Goal: Transaction & Acquisition: Download file/media

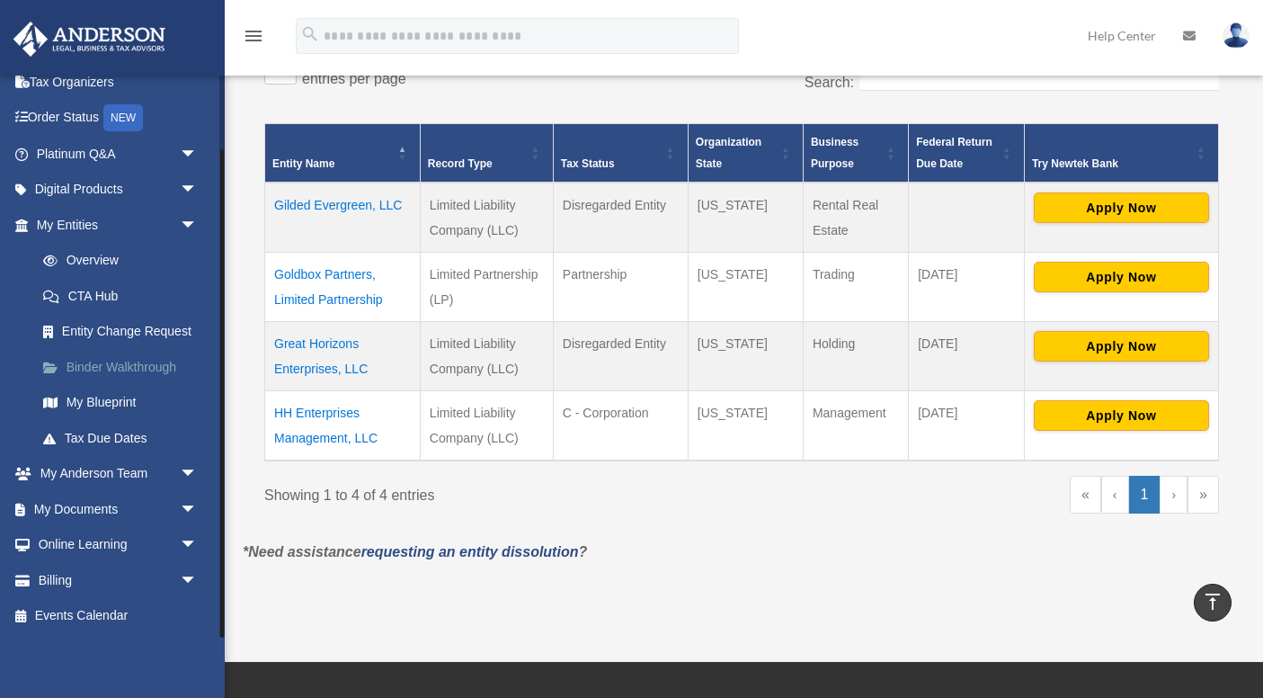
scroll to position [334, 0]
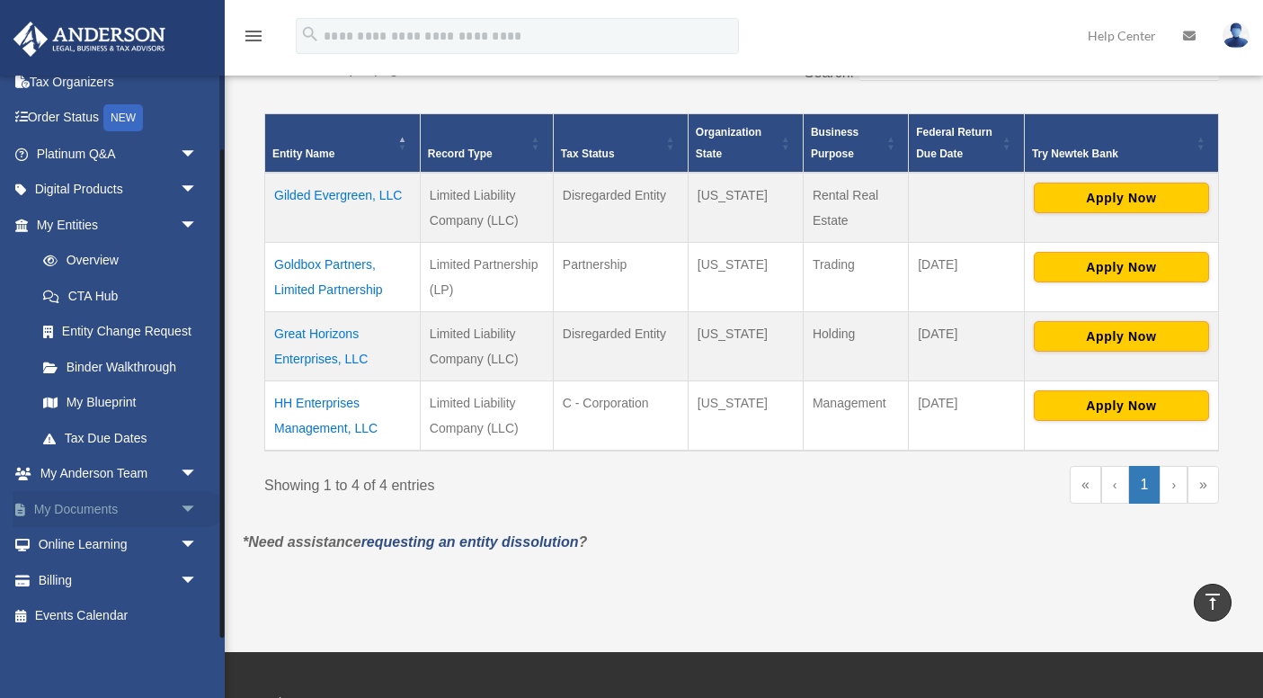
click at [191, 503] on span "arrow_drop_down" at bounding box center [198, 509] width 36 height 37
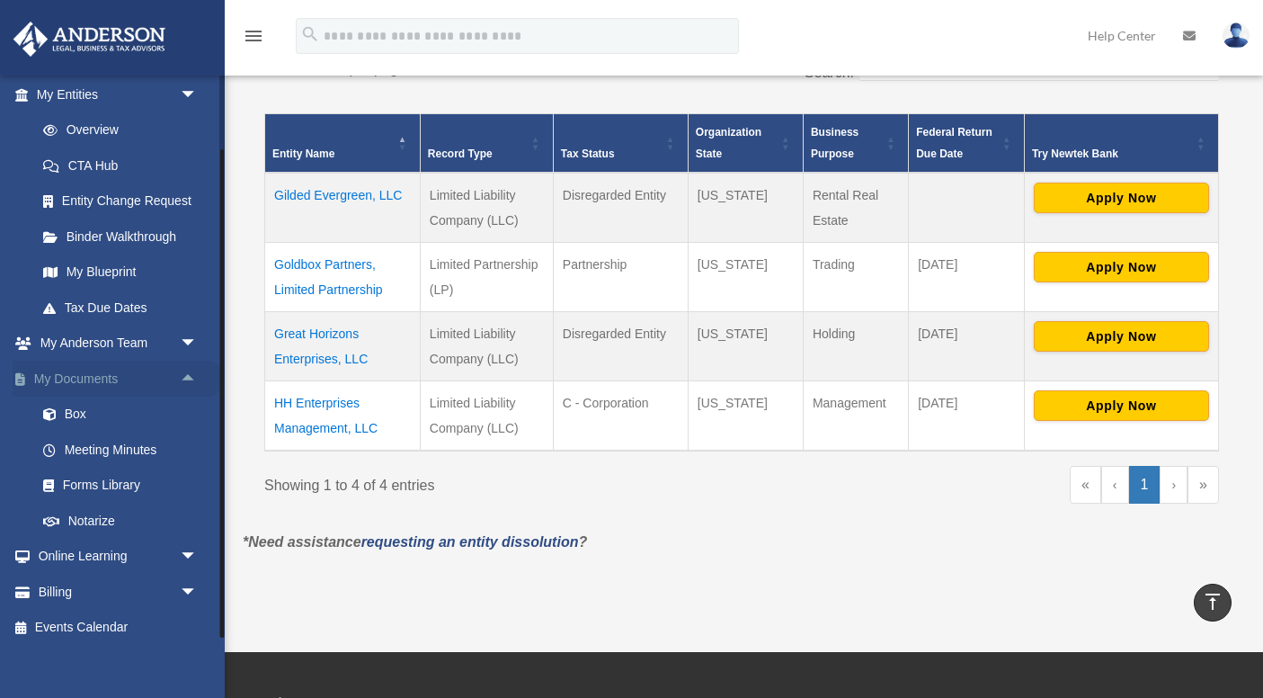
scroll to position [228, 0]
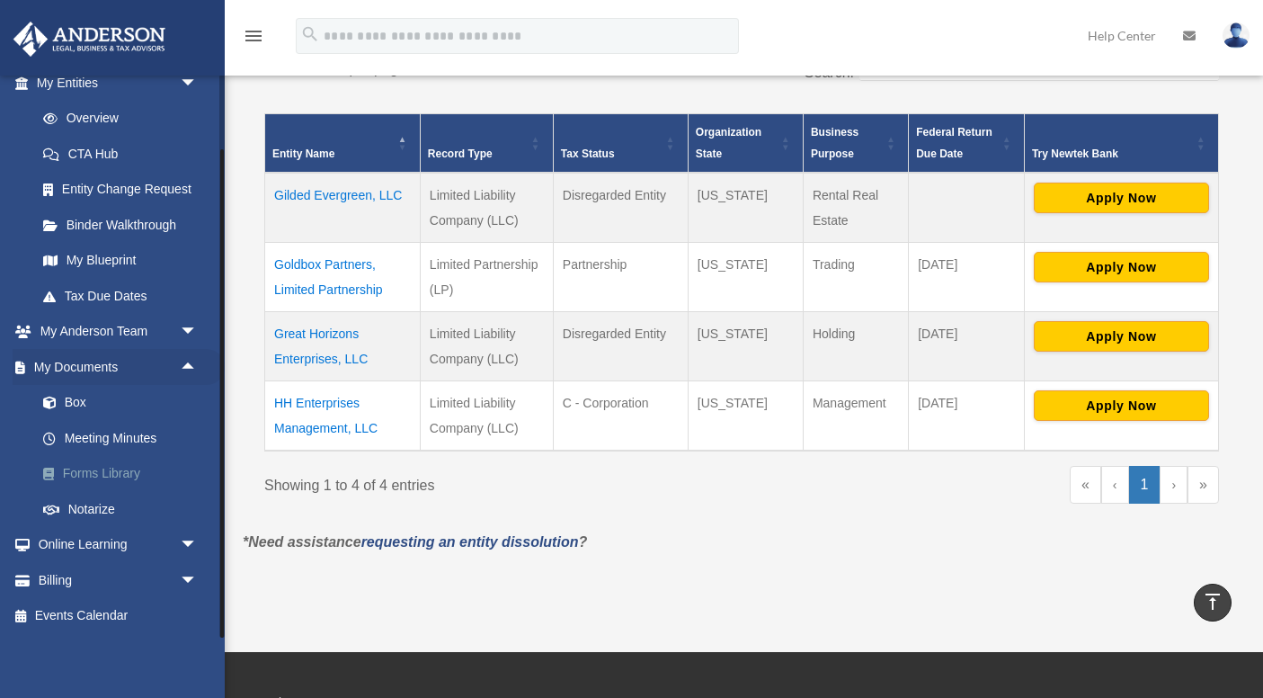
click at [120, 476] on link "Forms Library" at bounding box center [125, 474] width 200 height 36
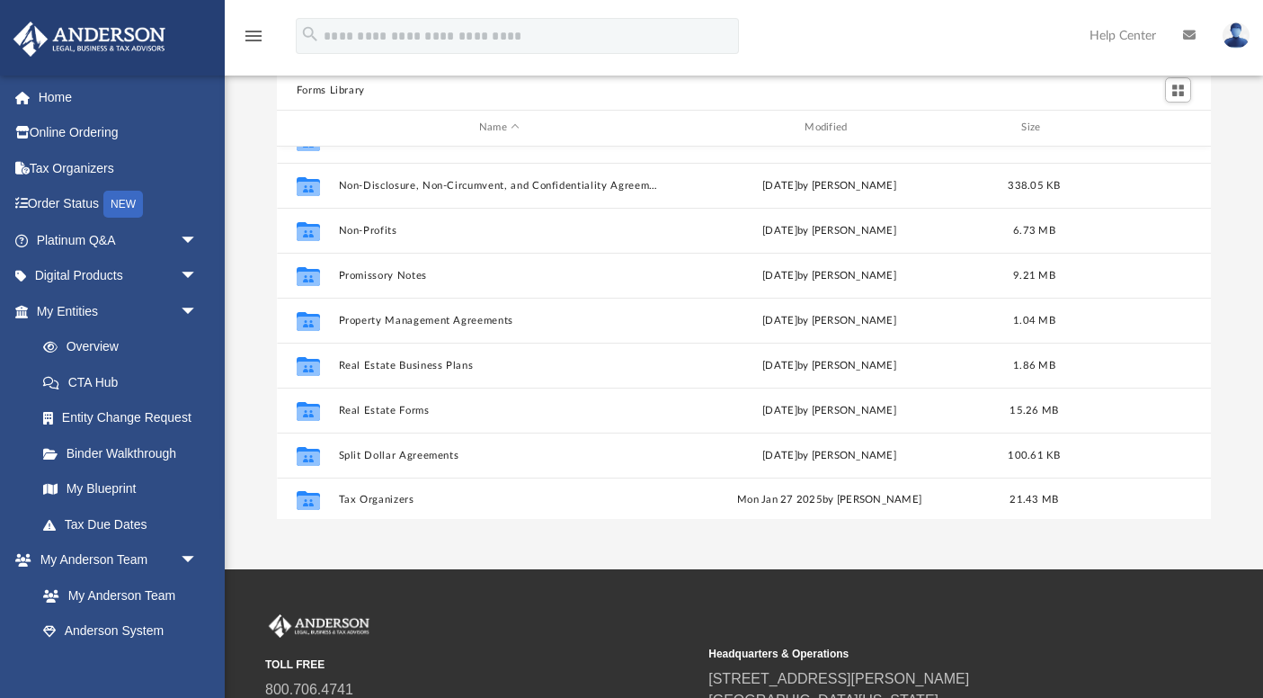
scroll to position [975, 0]
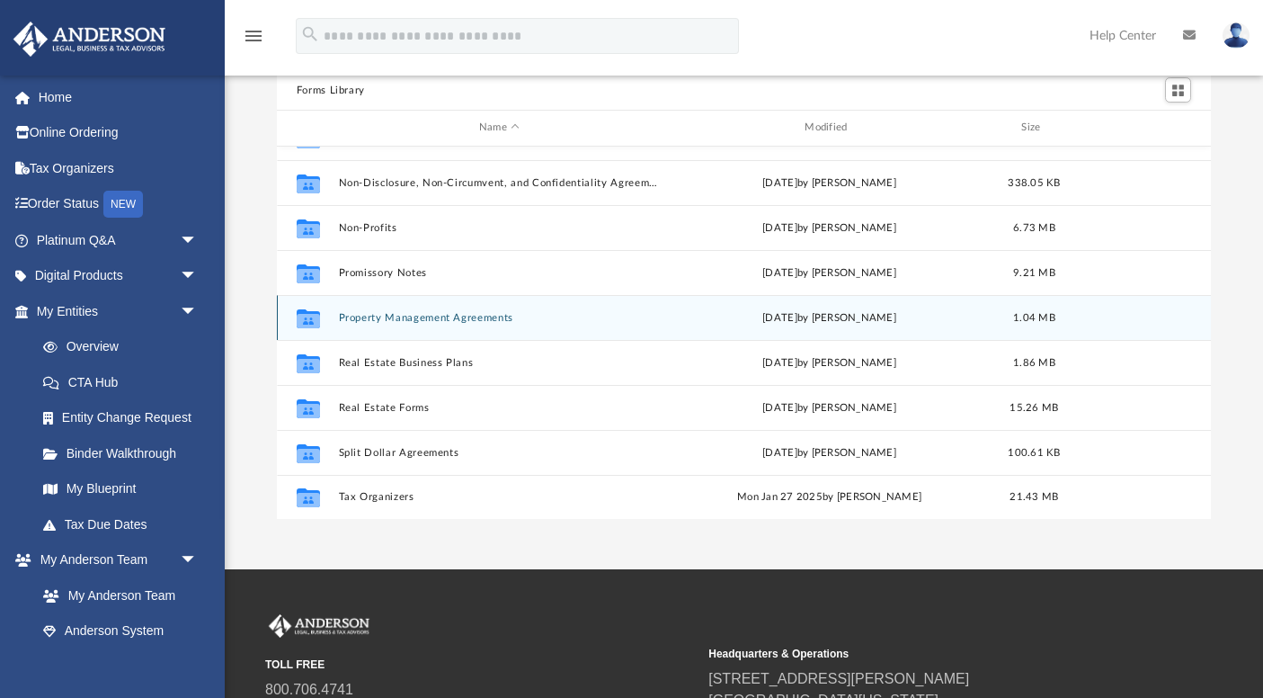
click at [440, 314] on button "Property Management Agreements" at bounding box center [499, 318] width 322 height 12
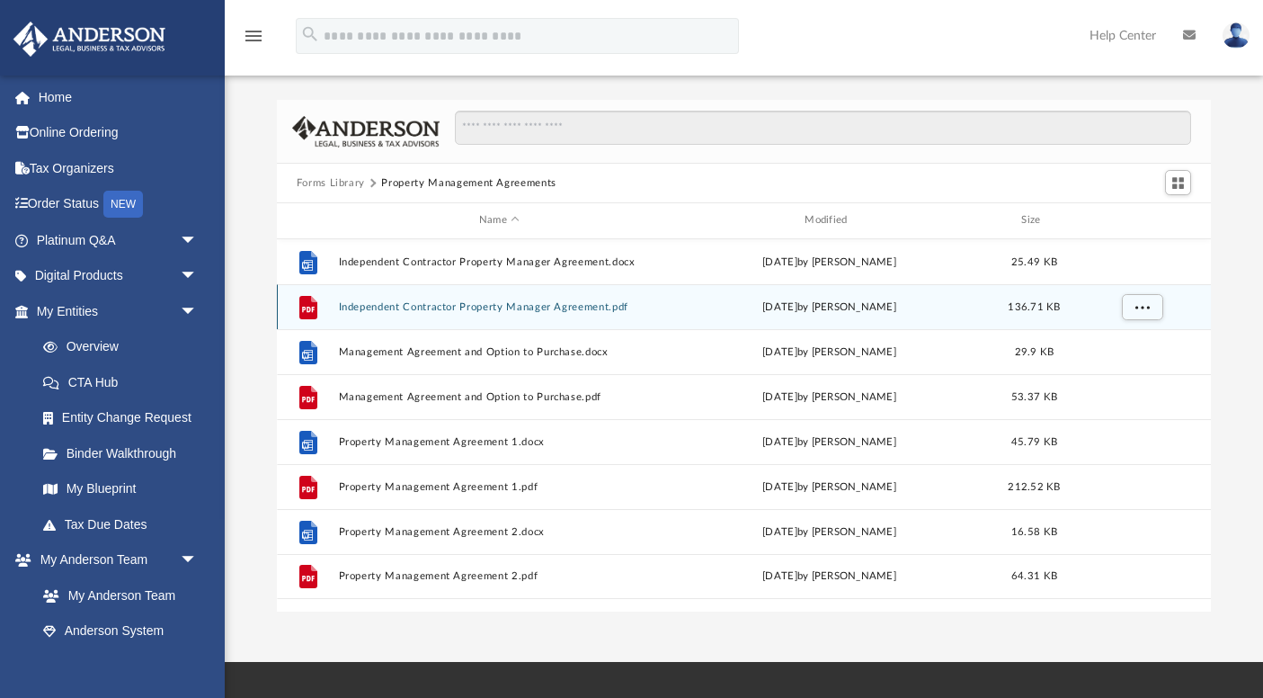
scroll to position [5, 0]
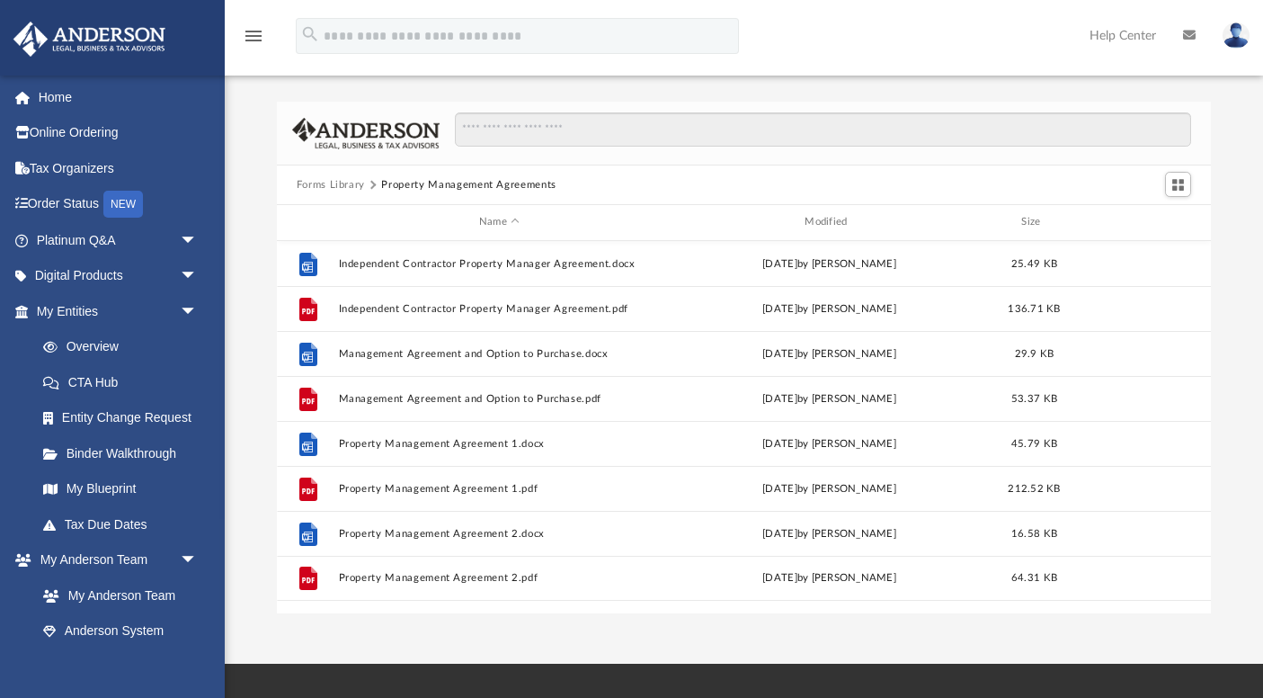
click at [345, 182] on button "Forms Library" at bounding box center [331, 185] width 68 height 16
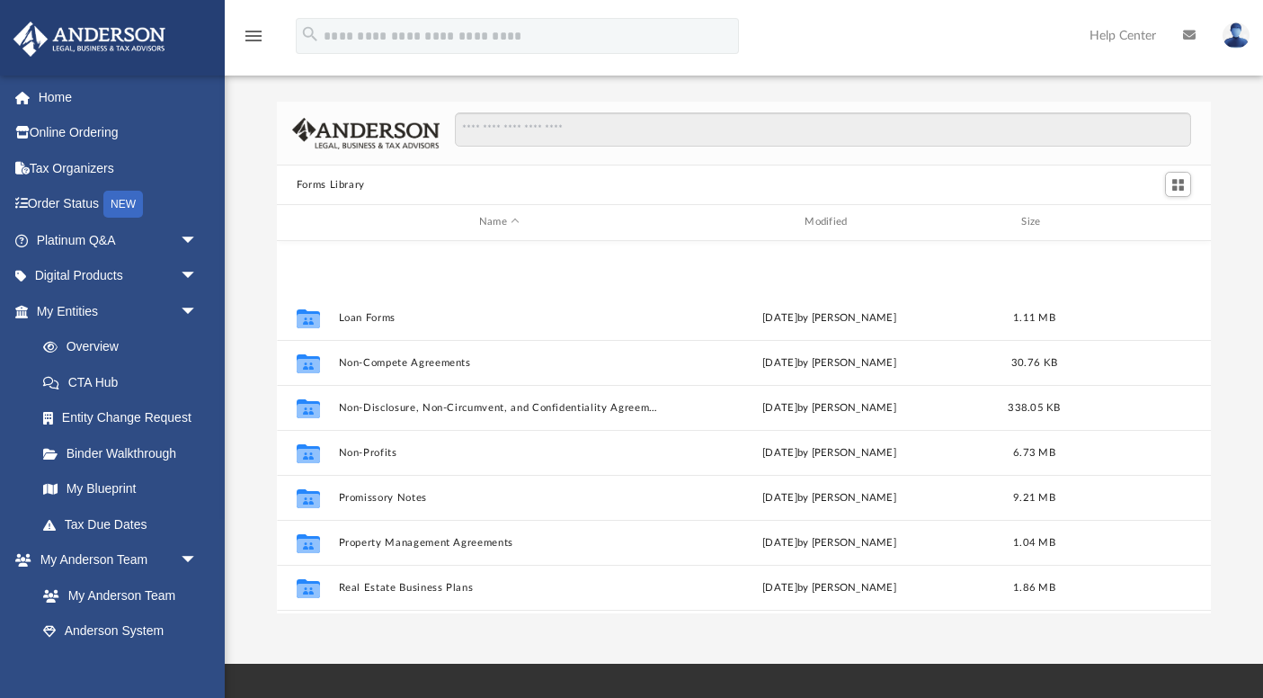
scroll to position [975, 0]
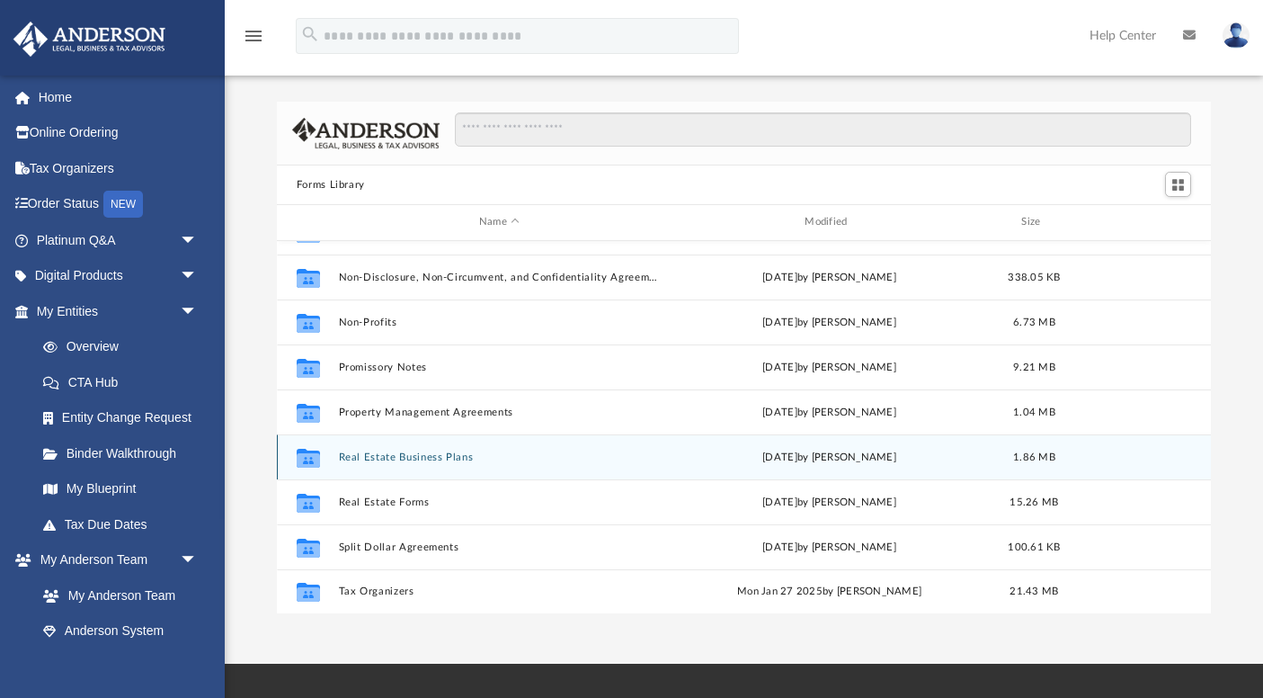
click at [401, 457] on button "Real Estate Business Plans" at bounding box center [499, 457] width 322 height 12
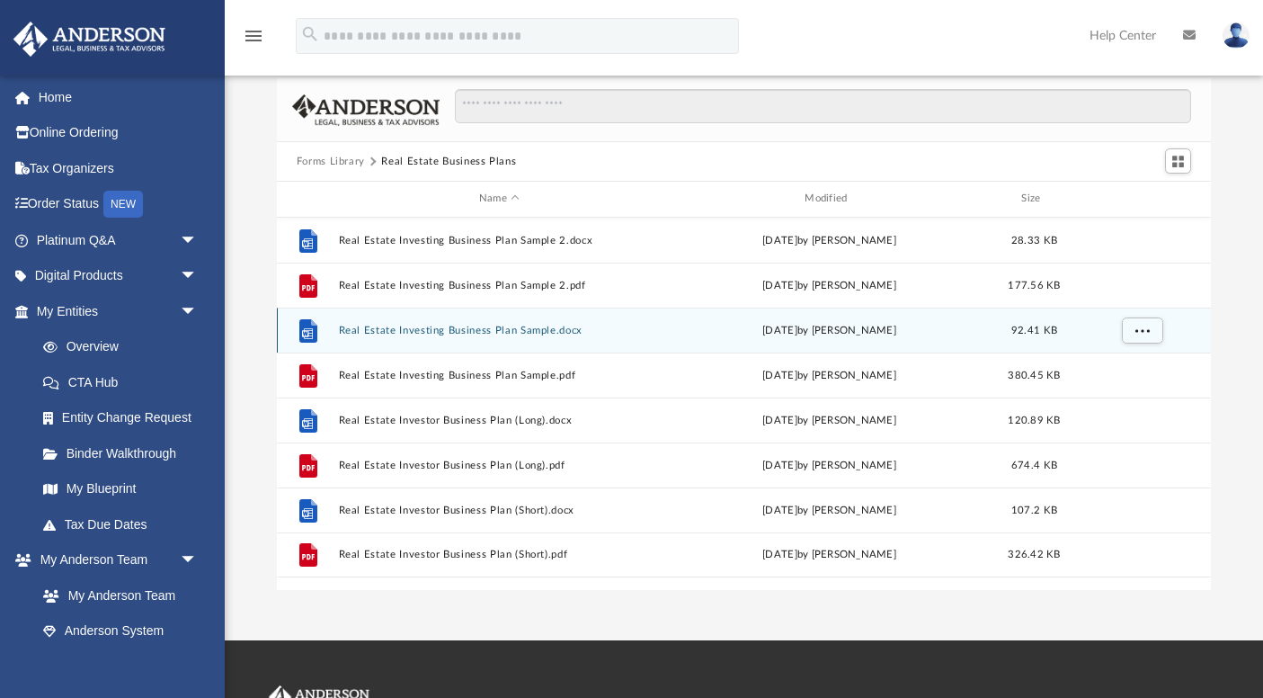
scroll to position [0, 0]
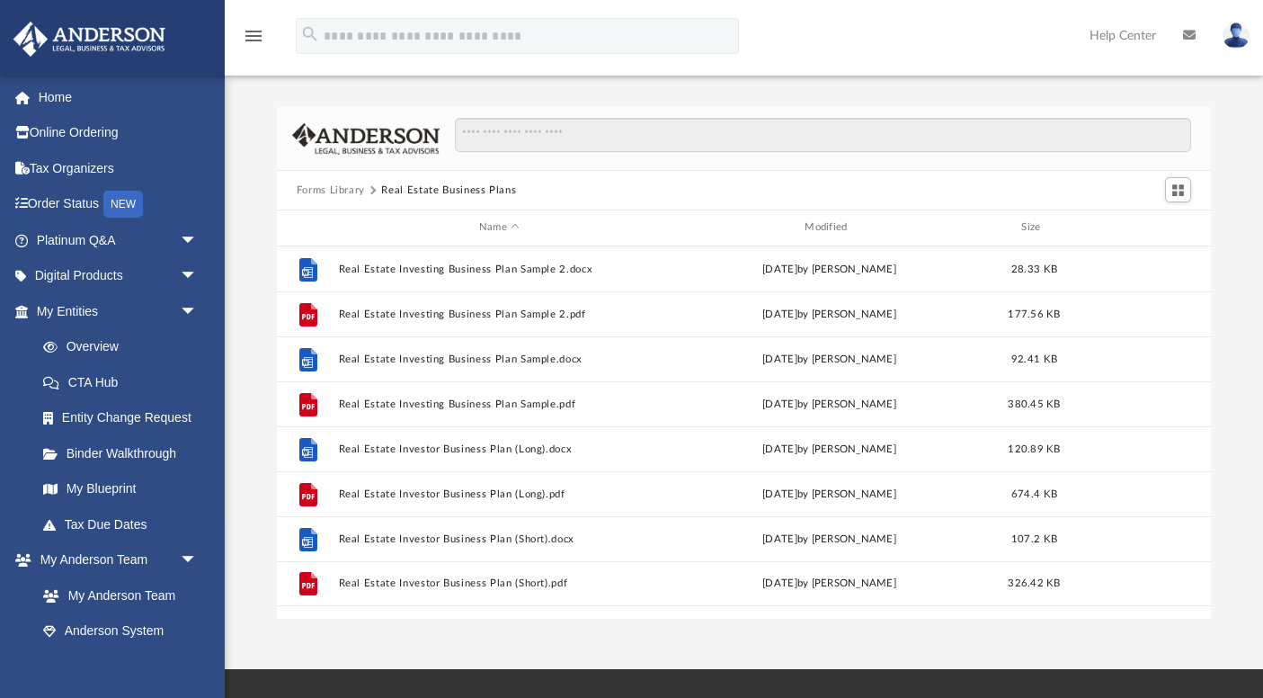
click at [341, 191] on button "Forms Library" at bounding box center [331, 190] width 68 height 16
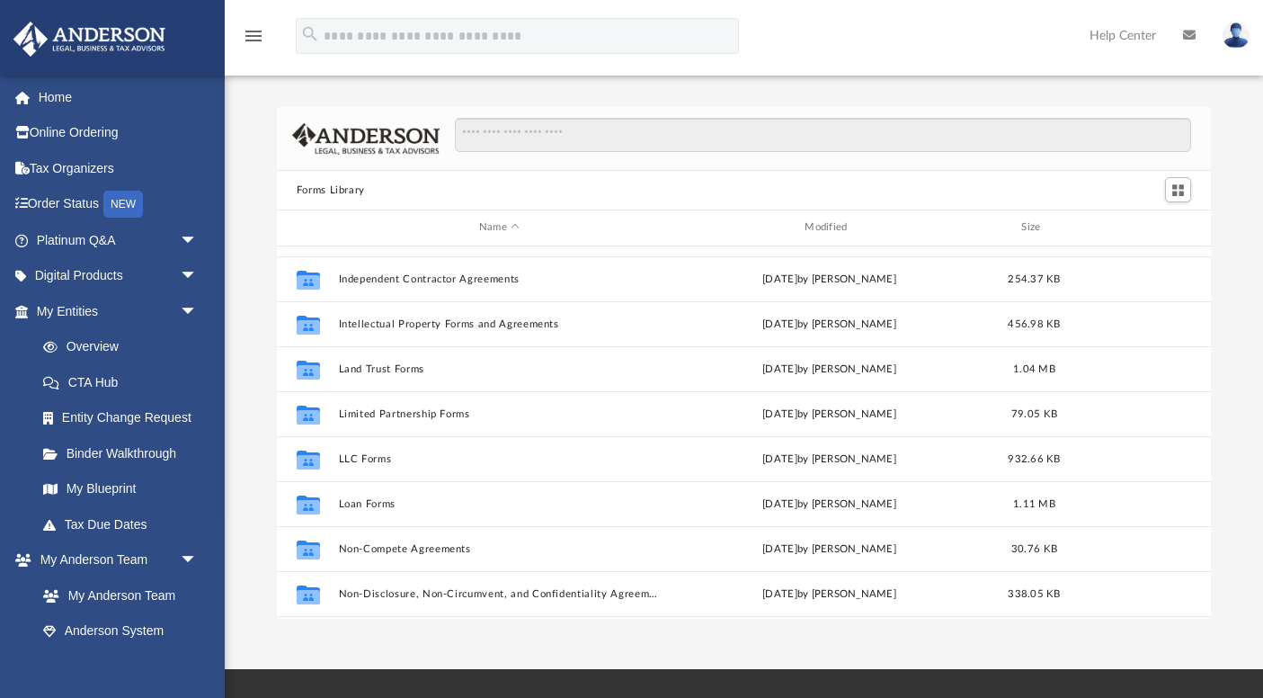
scroll to position [975, 0]
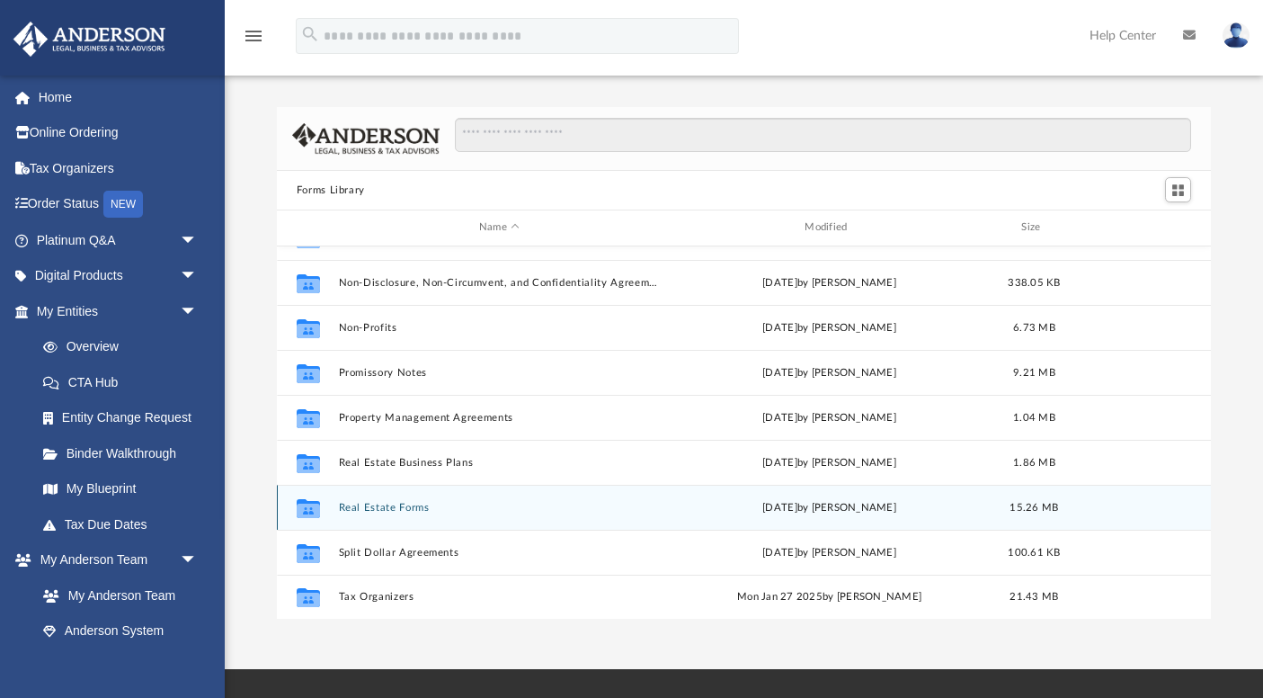
click at [401, 507] on button "Real Estate Forms" at bounding box center [499, 508] width 322 height 12
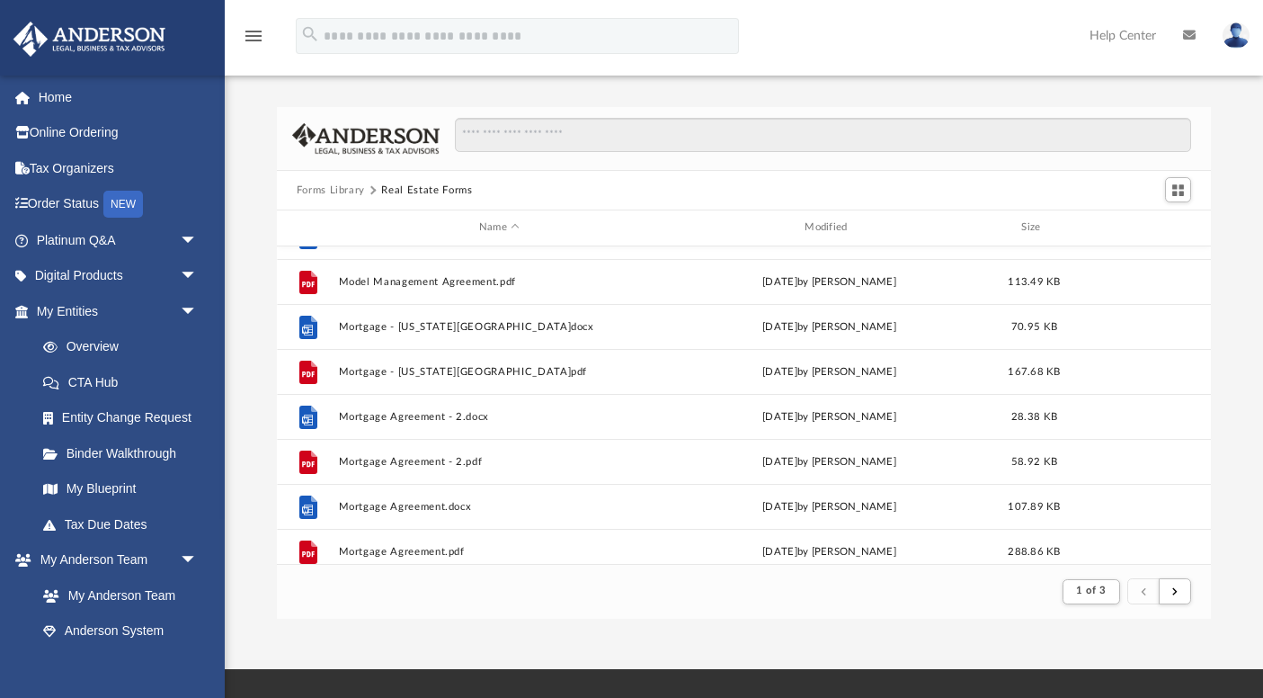
scroll to position [1929, 0]
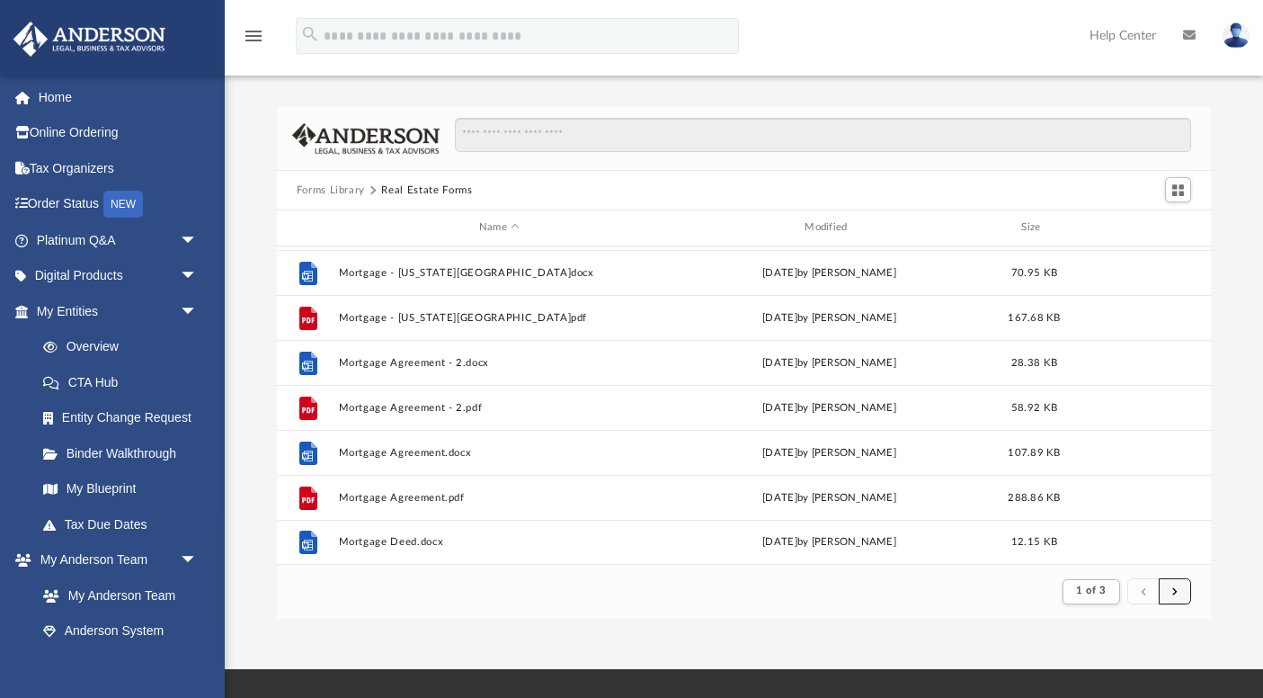
click at [1184, 590] on button "submit" at bounding box center [1175, 591] width 32 height 26
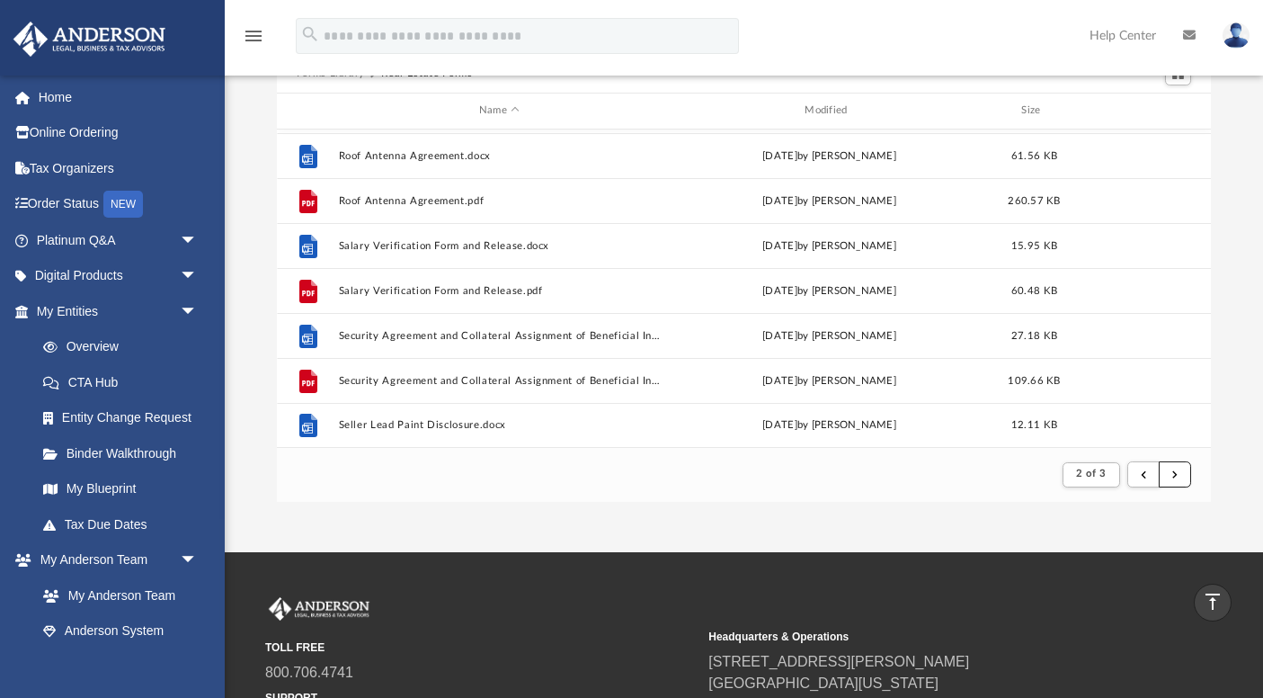
scroll to position [111, 0]
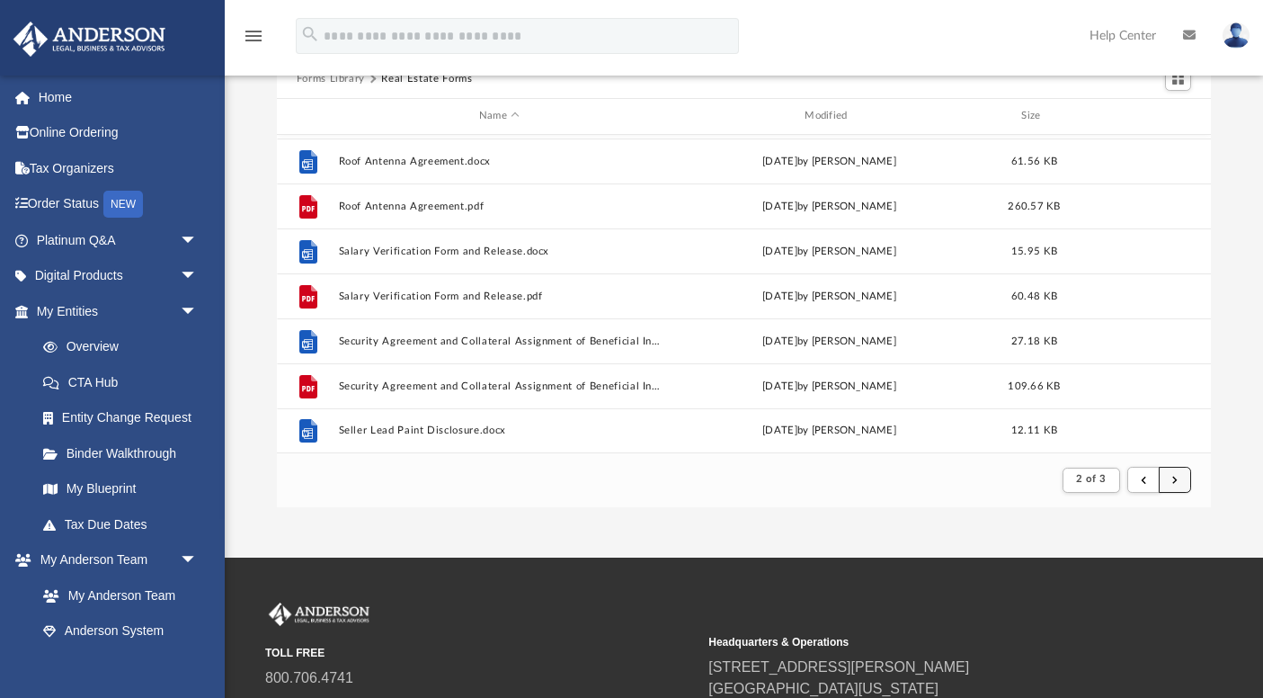
click at [1171, 481] on button "submit" at bounding box center [1175, 480] width 32 height 26
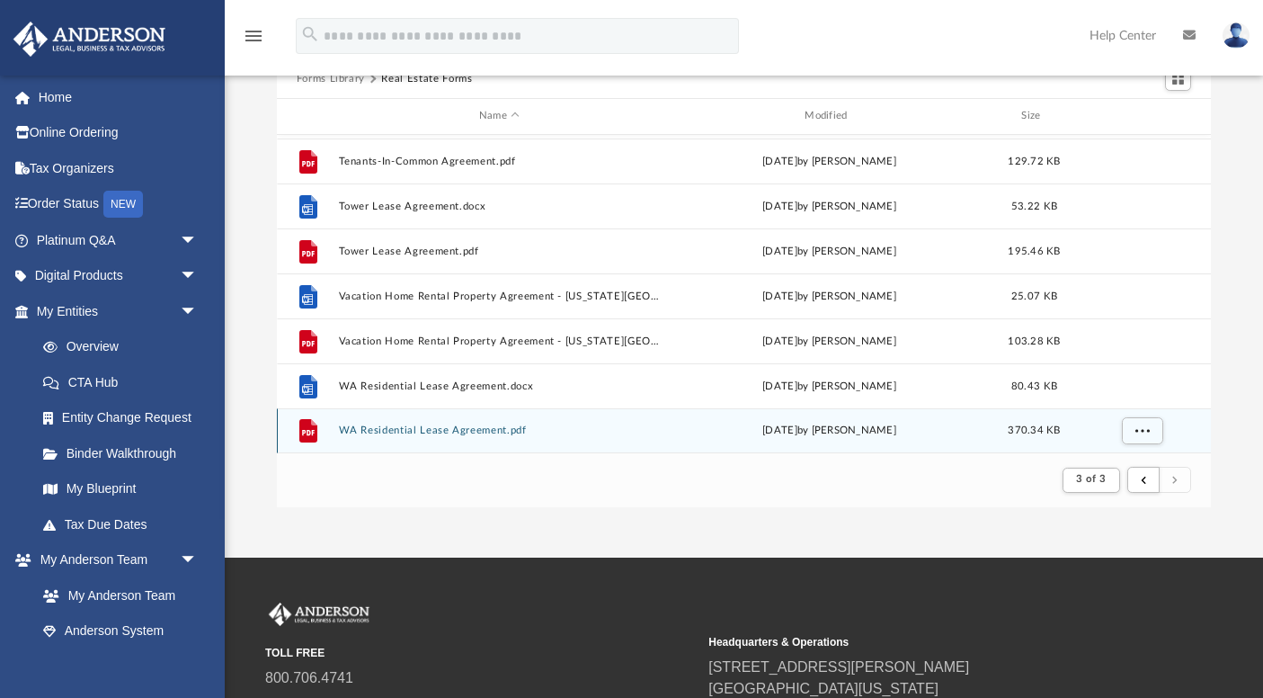
click at [469, 426] on button "WA Residential Lease Agreement.pdf" at bounding box center [499, 430] width 322 height 12
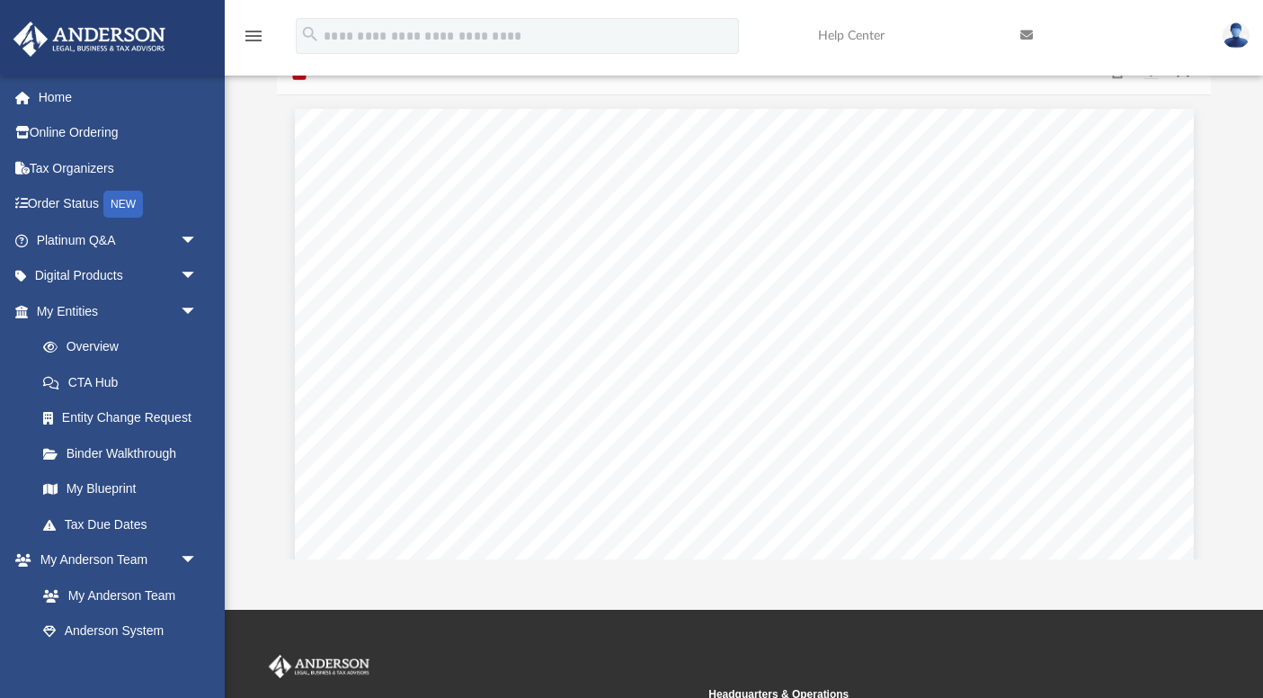
scroll to position [0, 0]
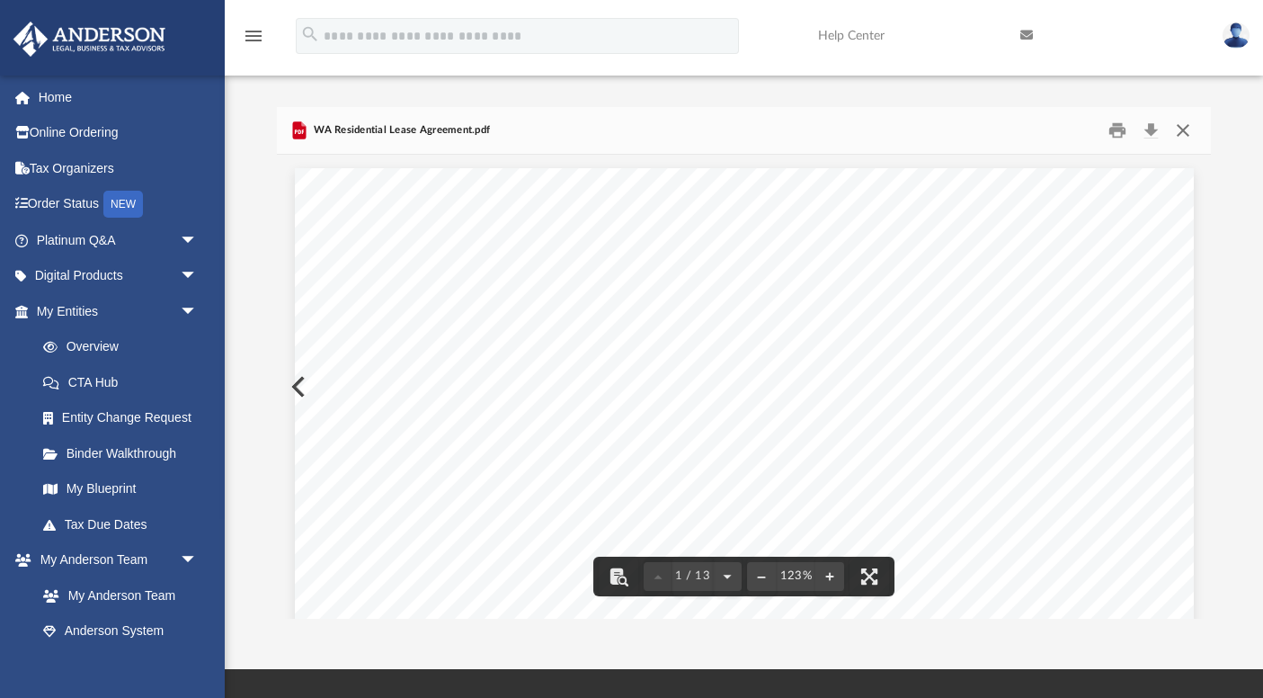
click at [1181, 129] on button "Close" at bounding box center [1183, 131] width 32 height 28
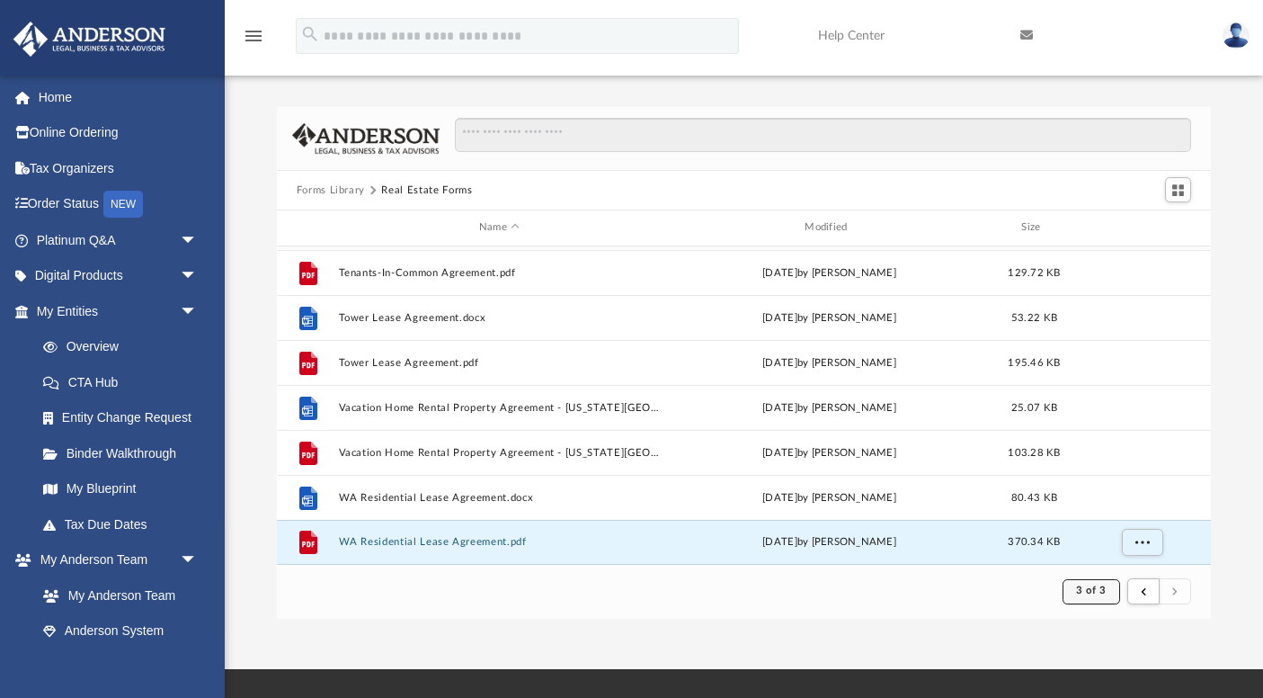
click at [1078, 591] on button "3 of 3" at bounding box center [1091, 591] width 57 height 25
click at [1106, 491] on li "1" at bounding box center [1108, 489] width 6 height 19
click at [1082, 592] on span "3 of 3" at bounding box center [1091, 590] width 30 height 10
click at [1109, 490] on li "1" at bounding box center [1108, 489] width 6 height 19
click at [1111, 592] on button "3 of 3" at bounding box center [1091, 591] width 57 height 25
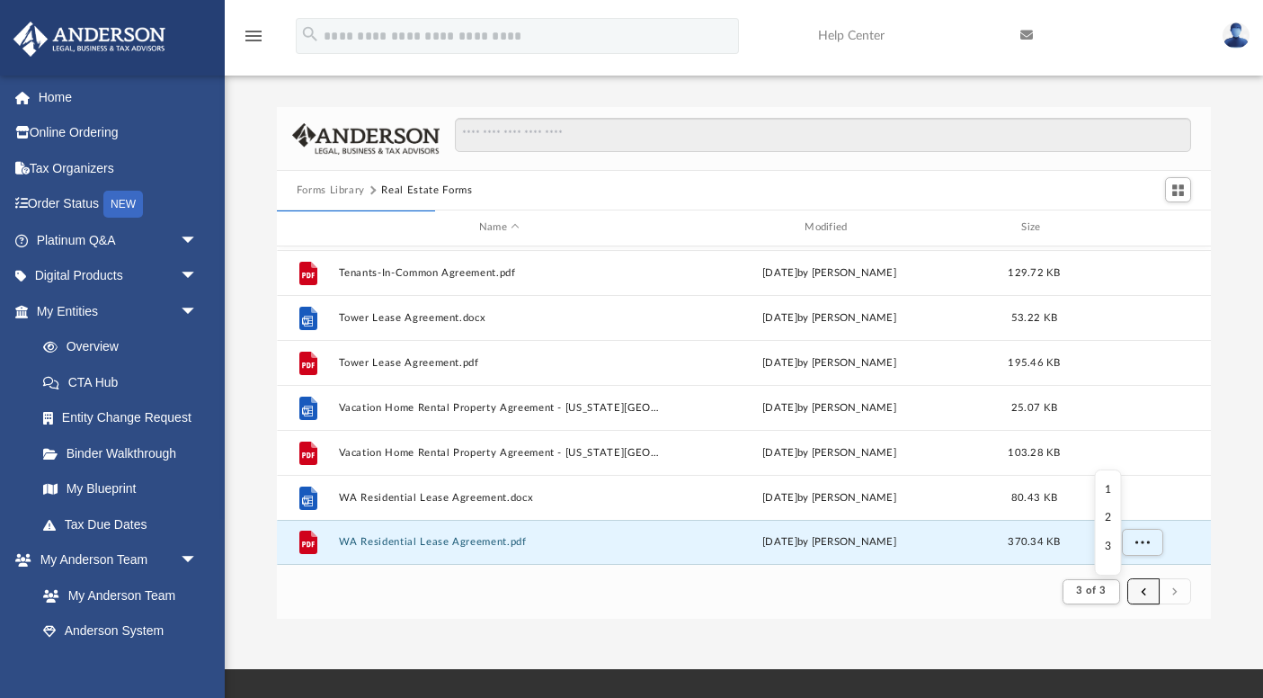
click at [1141, 589] on button "submit" at bounding box center [1143, 591] width 32 height 26
click at [1144, 590] on span "submit" at bounding box center [1143, 591] width 5 height 10
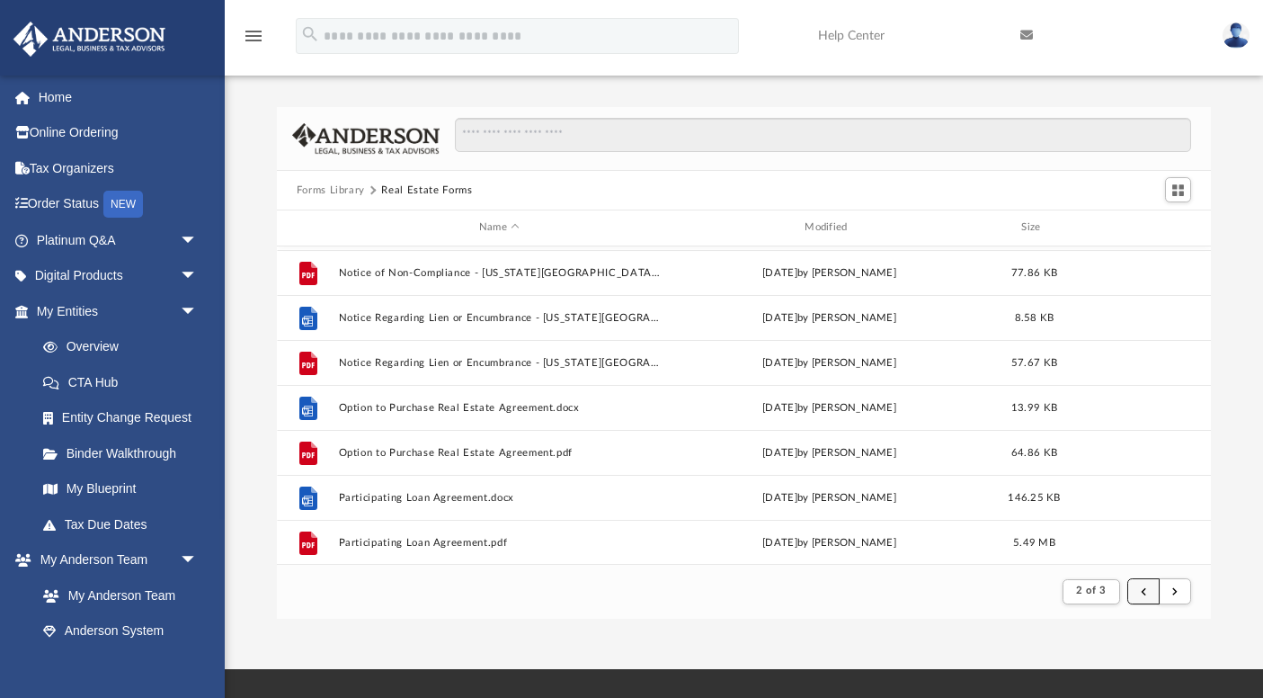
click at [1143, 586] on span "submit" at bounding box center [1143, 591] width 5 height 10
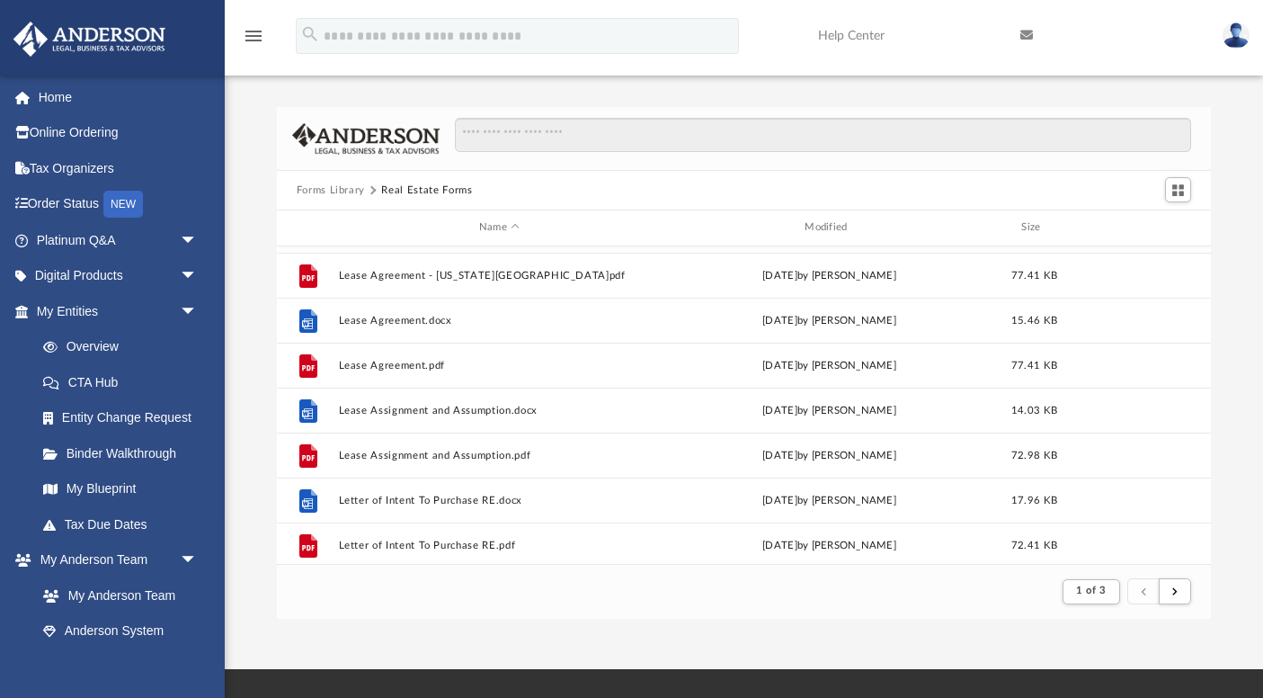
scroll to position [1075, 0]
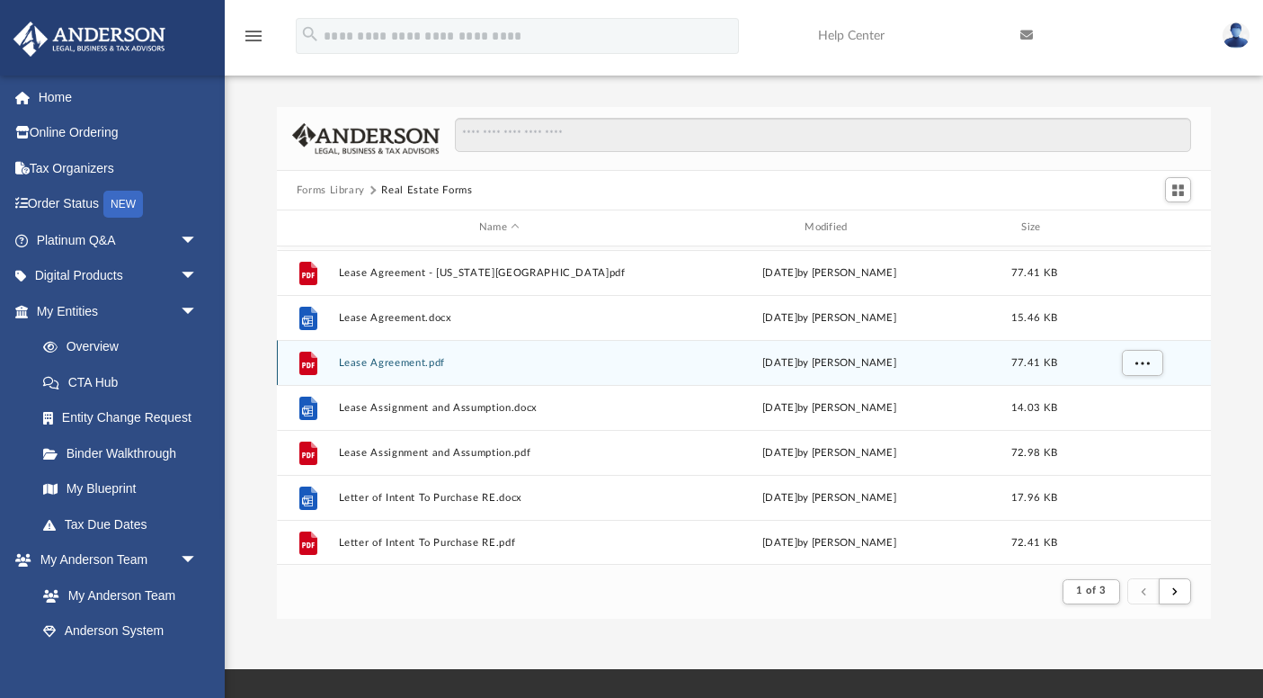
click at [424, 357] on button "Lease Agreement.pdf" at bounding box center [499, 363] width 322 height 12
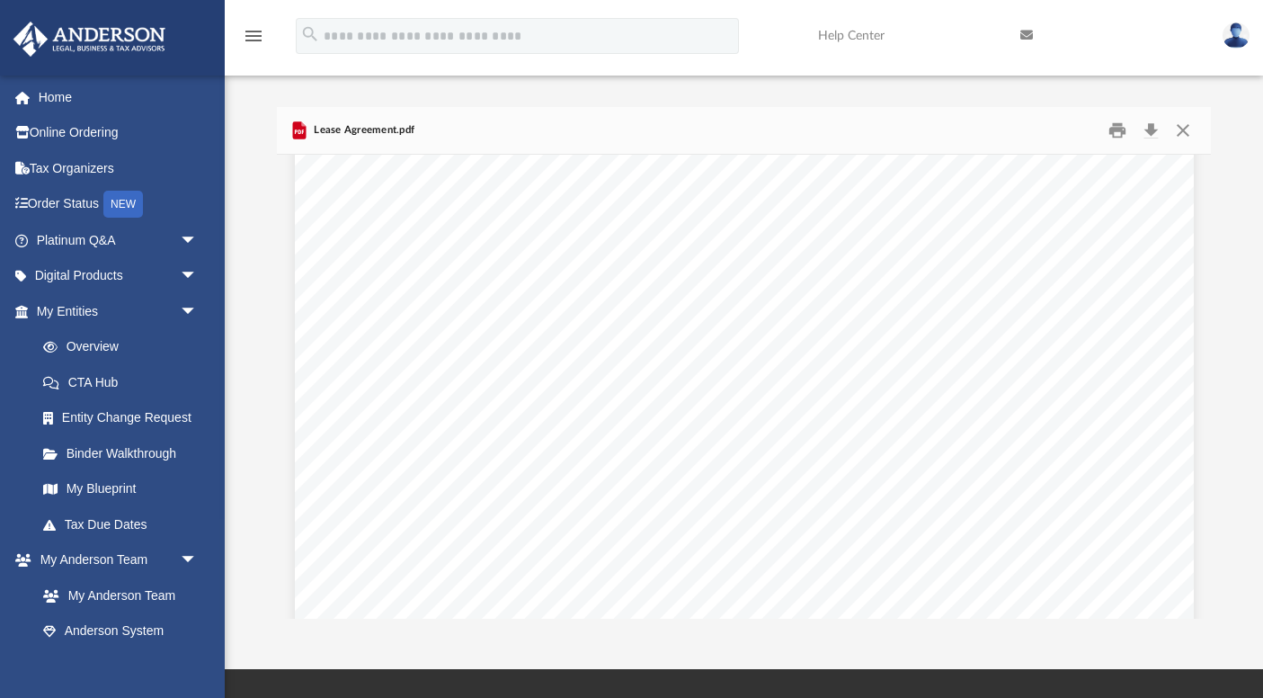
scroll to position [4297, 0]
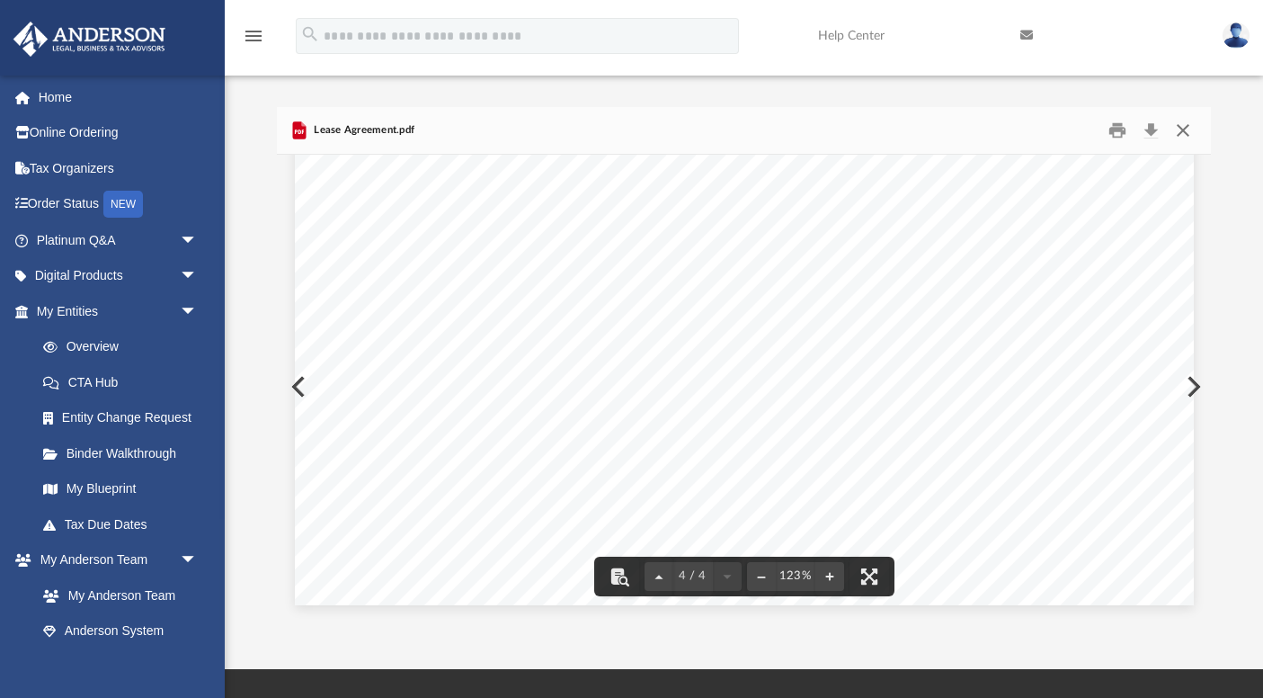
click at [1183, 133] on button "Close" at bounding box center [1183, 131] width 32 height 28
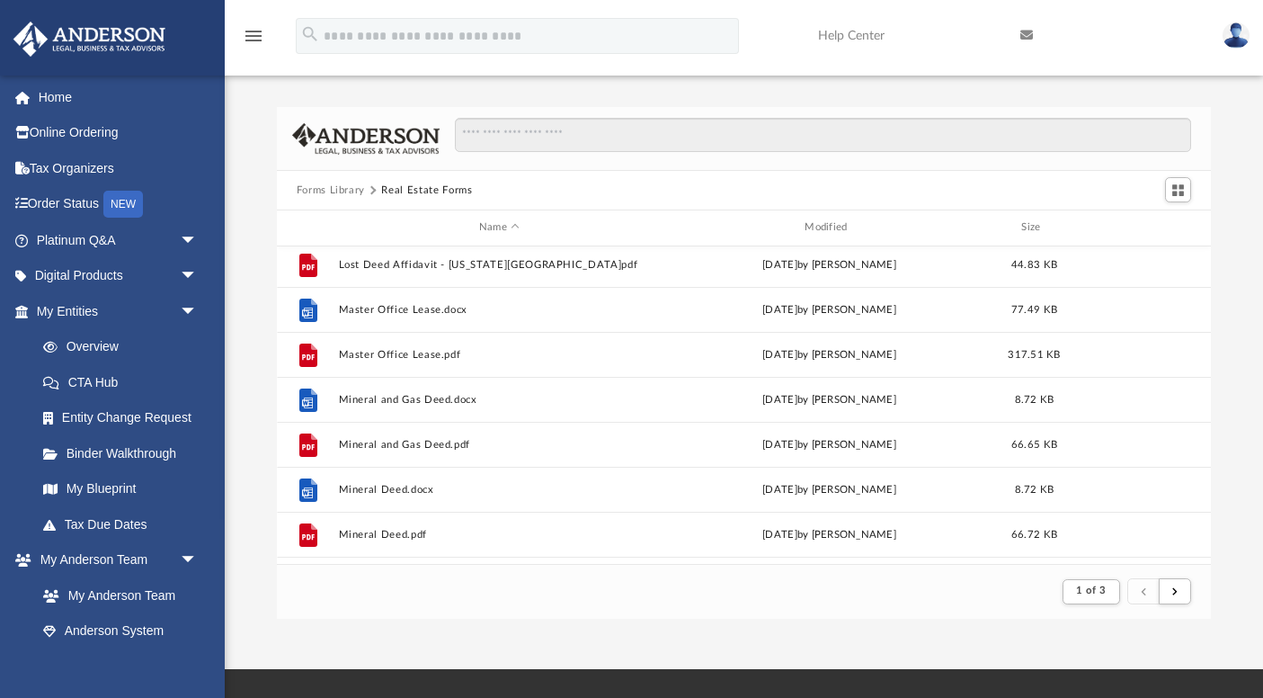
scroll to position [1537, 0]
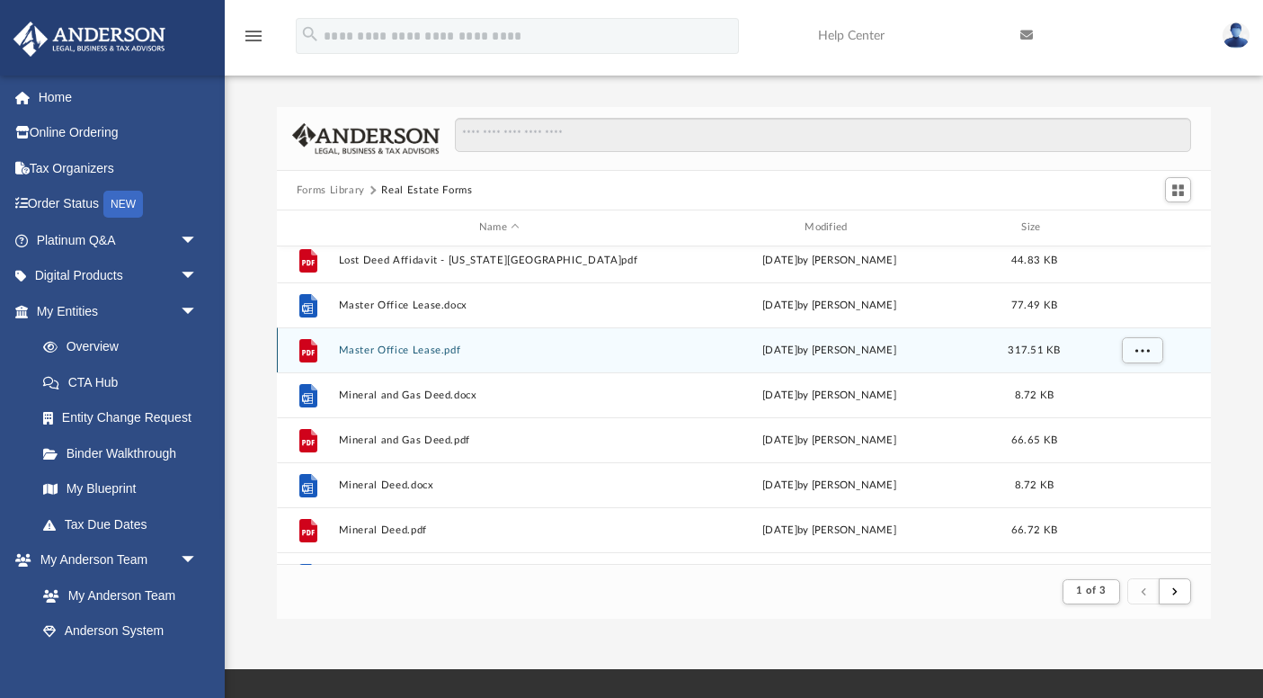
click at [443, 348] on button "Master Office Lease.pdf" at bounding box center [499, 350] width 322 height 12
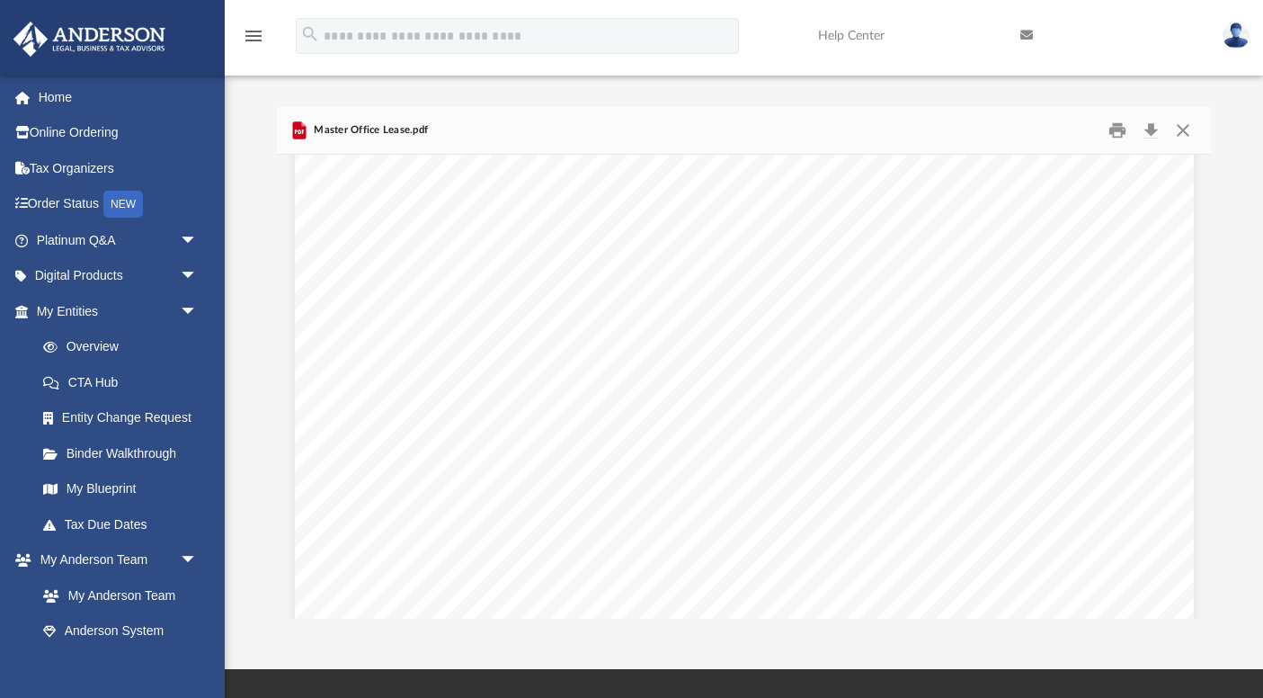
scroll to position [2490, 0]
